Goal: Check status: Check status

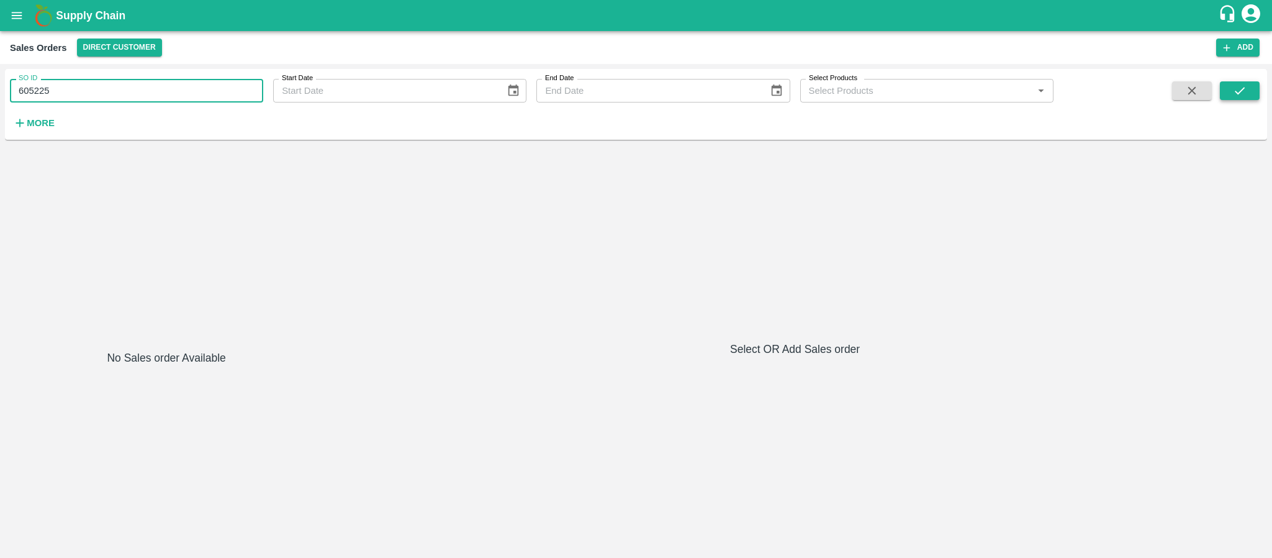
type input "605225"
click at [1239, 88] on icon "submit" at bounding box center [1240, 91] width 14 height 14
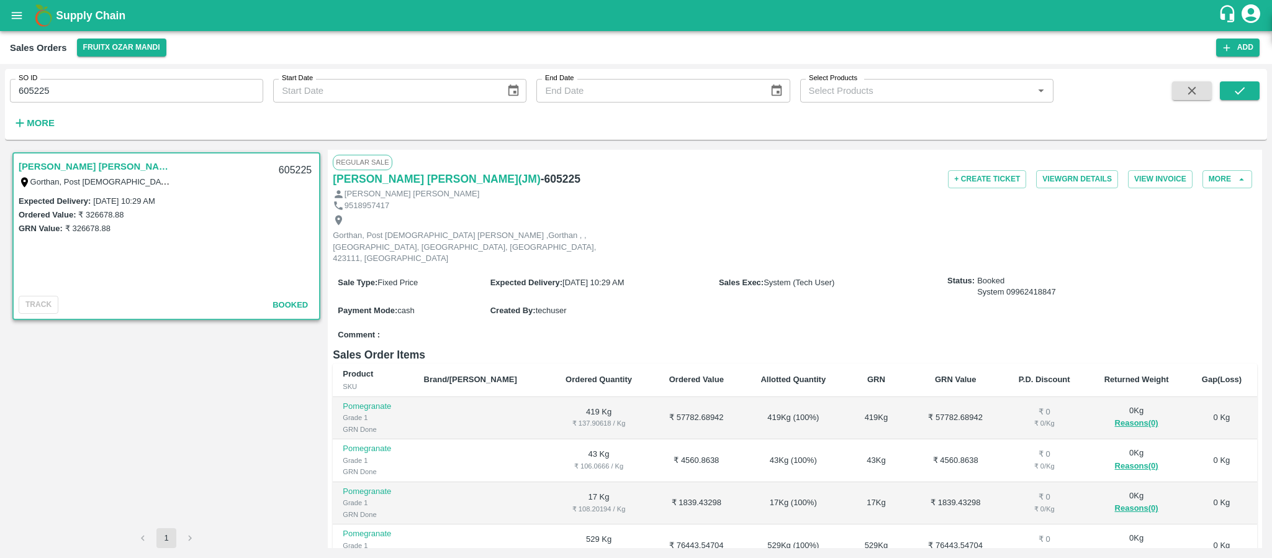
click at [155, 198] on label "[DATE] 10:29 AM" at bounding box center [123, 200] width 61 height 9
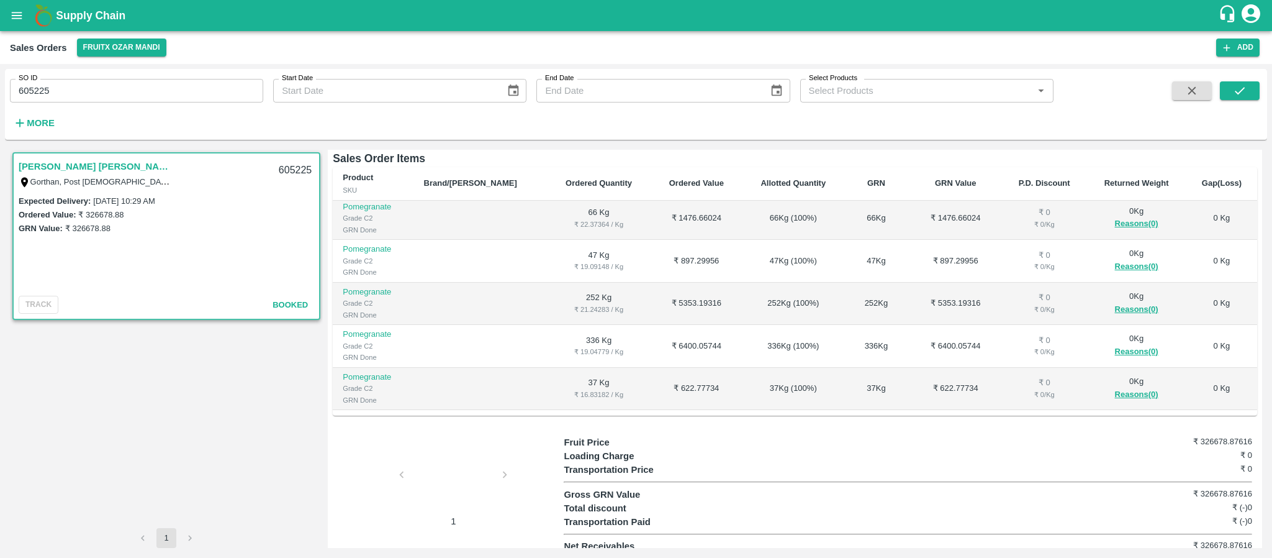
scroll to position [197, 0]
click at [438, 453] on div at bounding box center [453, 477] width 93 height 66
